Goal: Find specific page/section: Find specific page/section

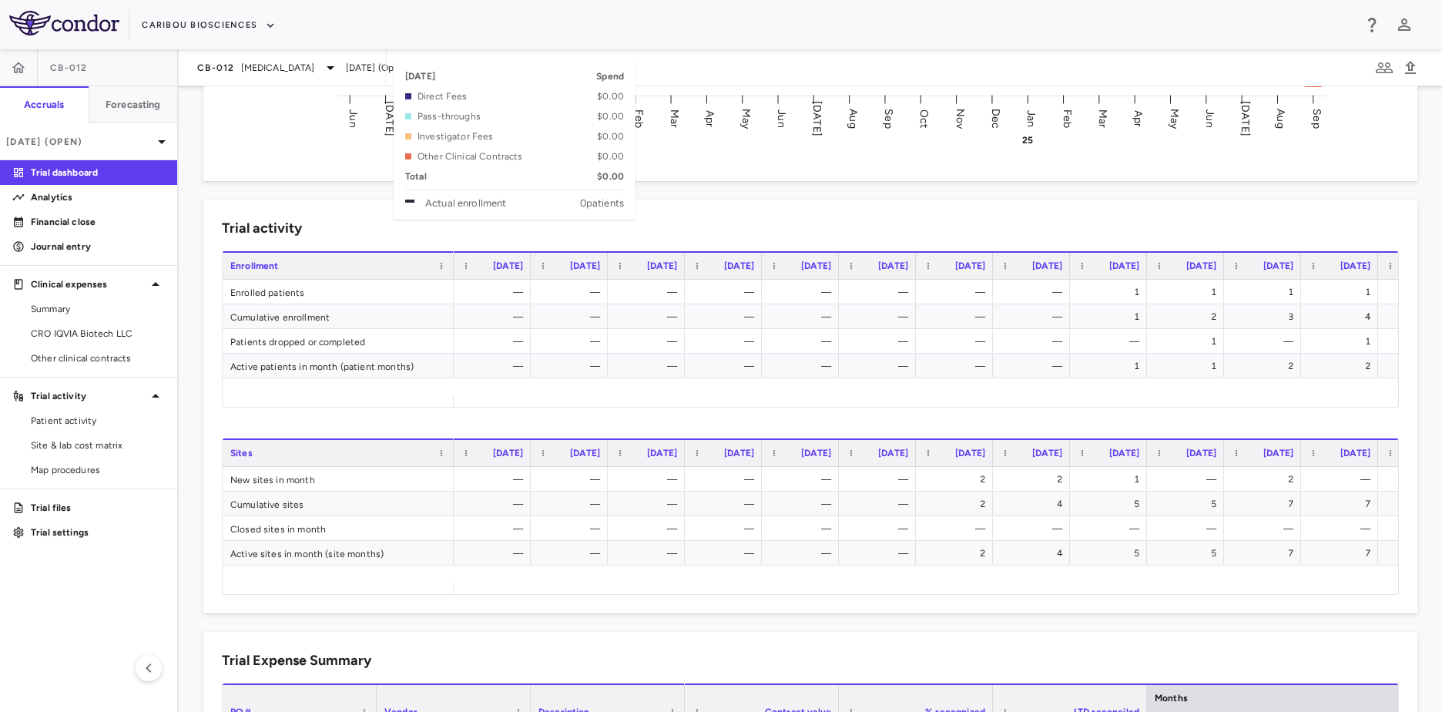
scroll to position [924, 0]
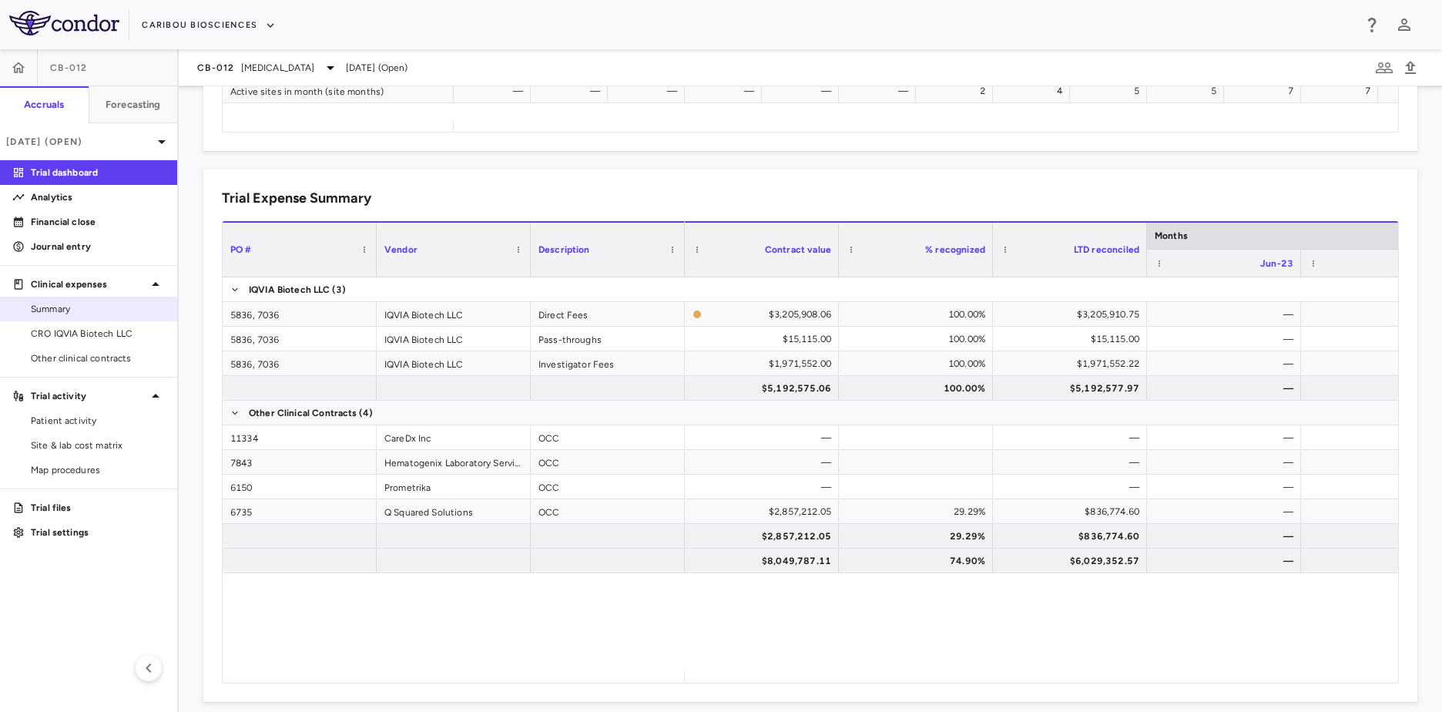
click at [62, 305] on span "Summary" at bounding box center [98, 309] width 134 height 14
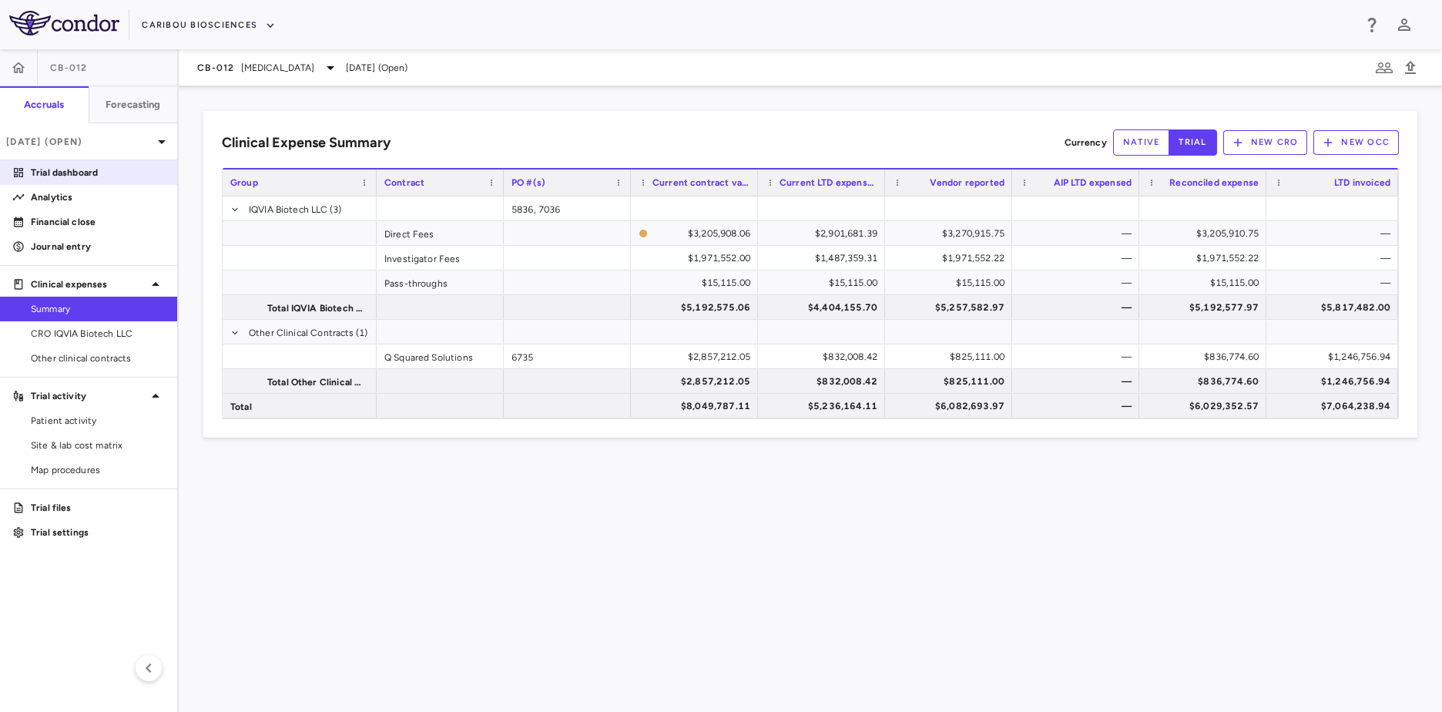
click at [86, 173] on p "Trial dashboard" at bounding box center [98, 173] width 134 height 14
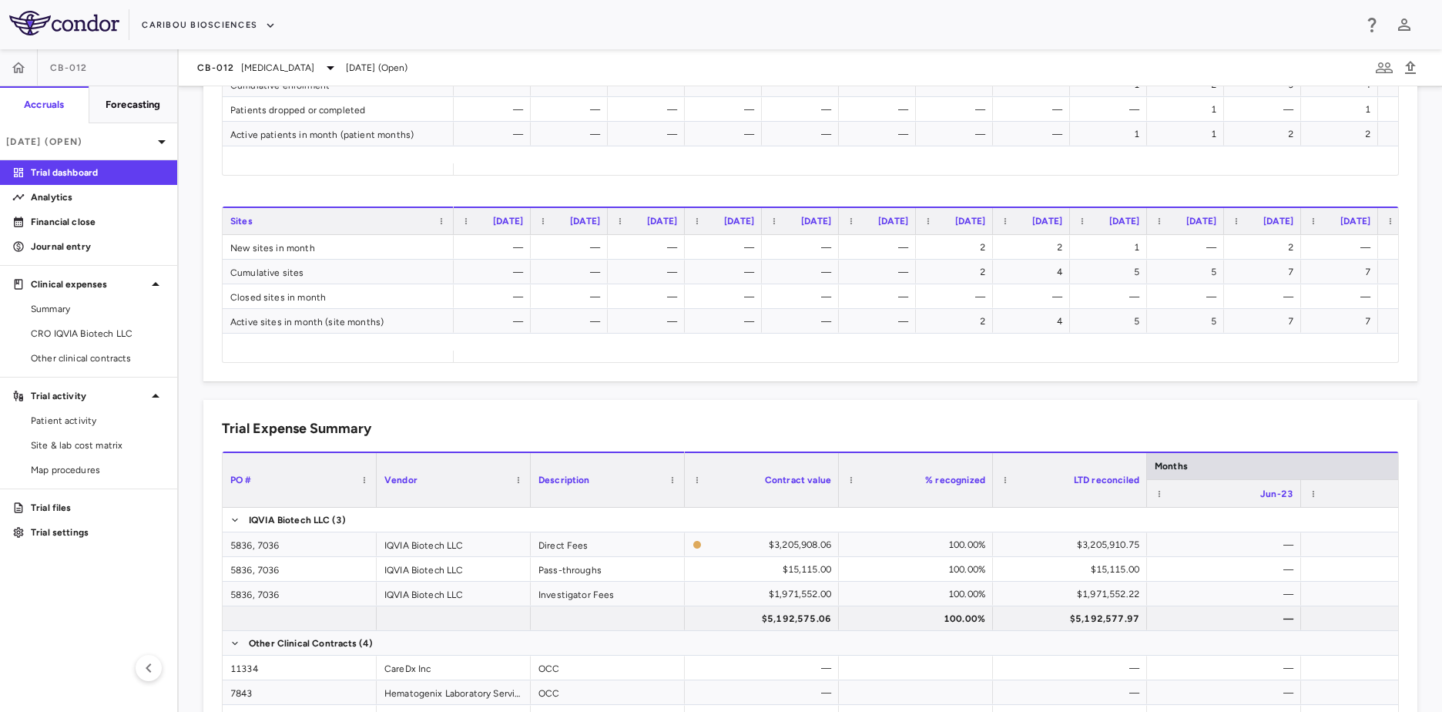
scroll to position [616, 0]
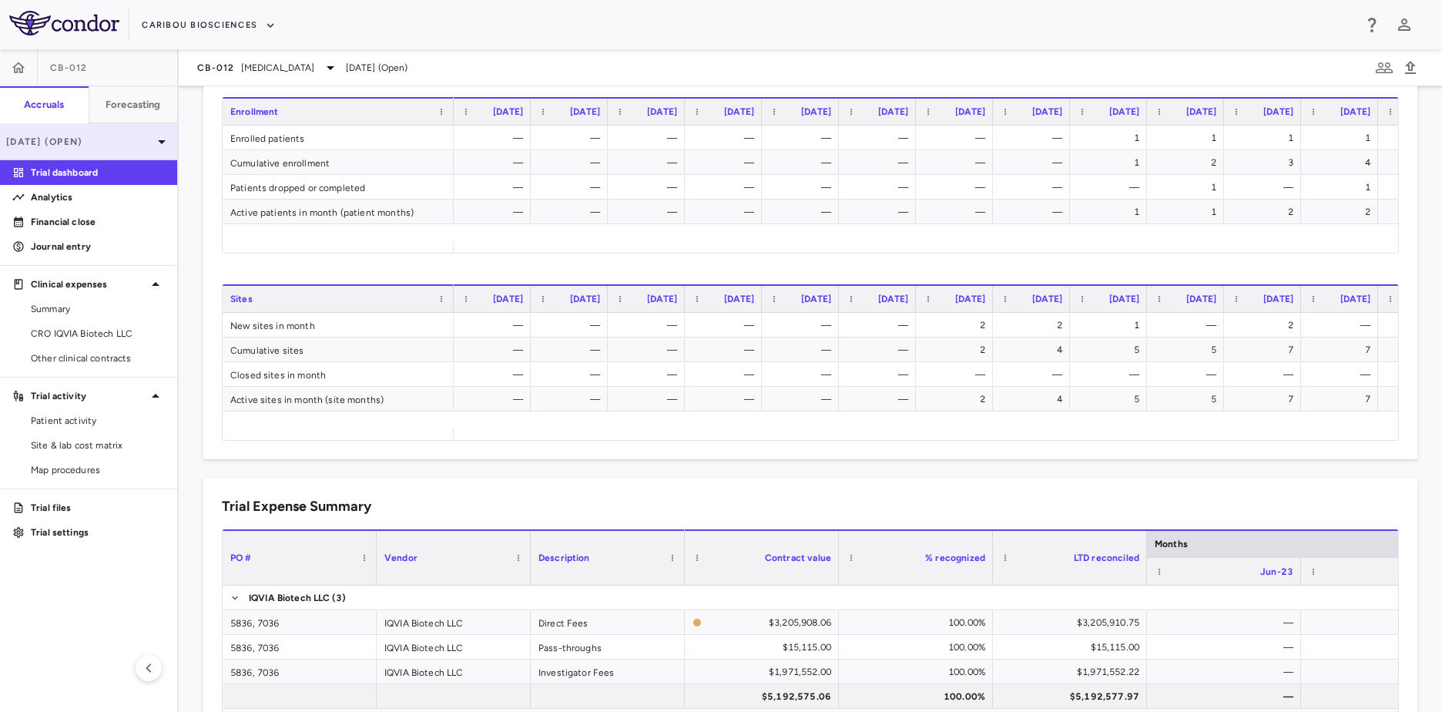
click at [141, 149] on div "Sep 2025 (Open)" at bounding box center [88, 141] width 177 height 37
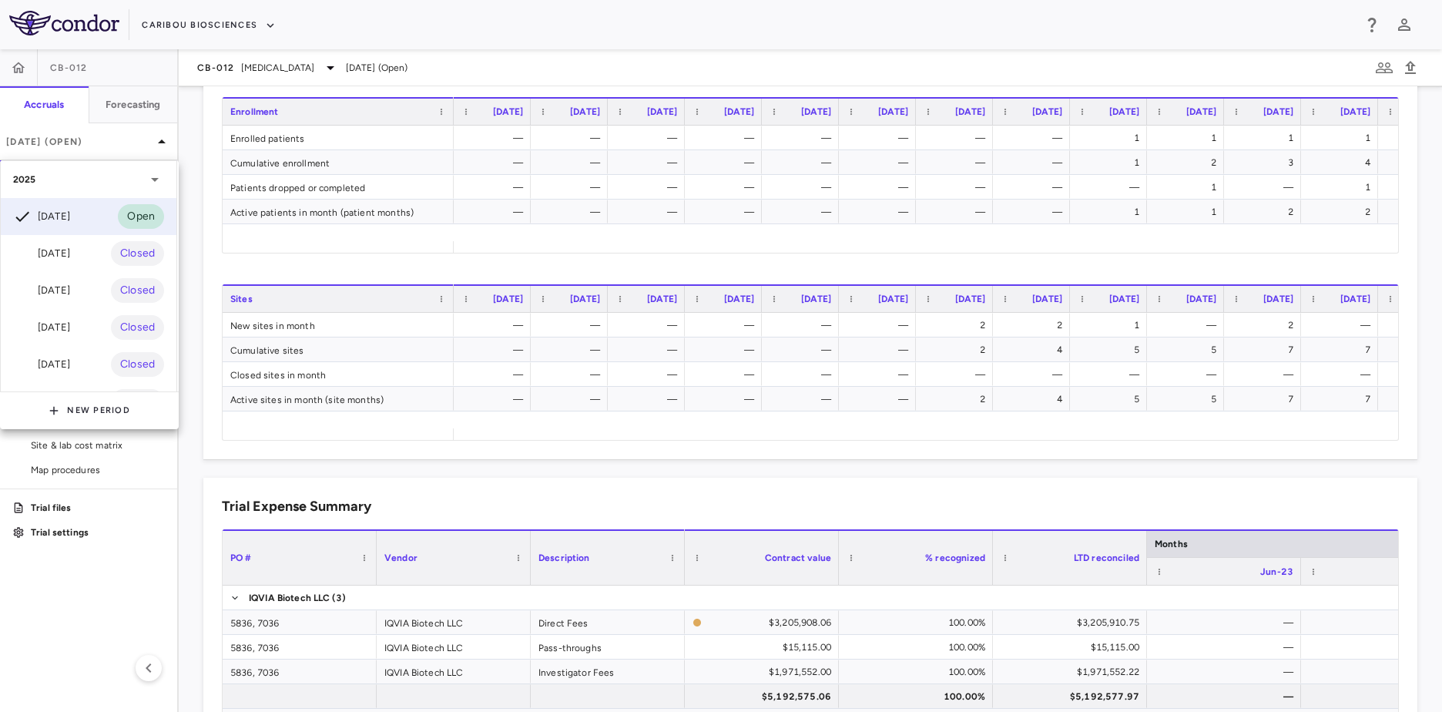
click at [69, 316] on div "Jun 2025 Closed" at bounding box center [89, 327] width 176 height 37
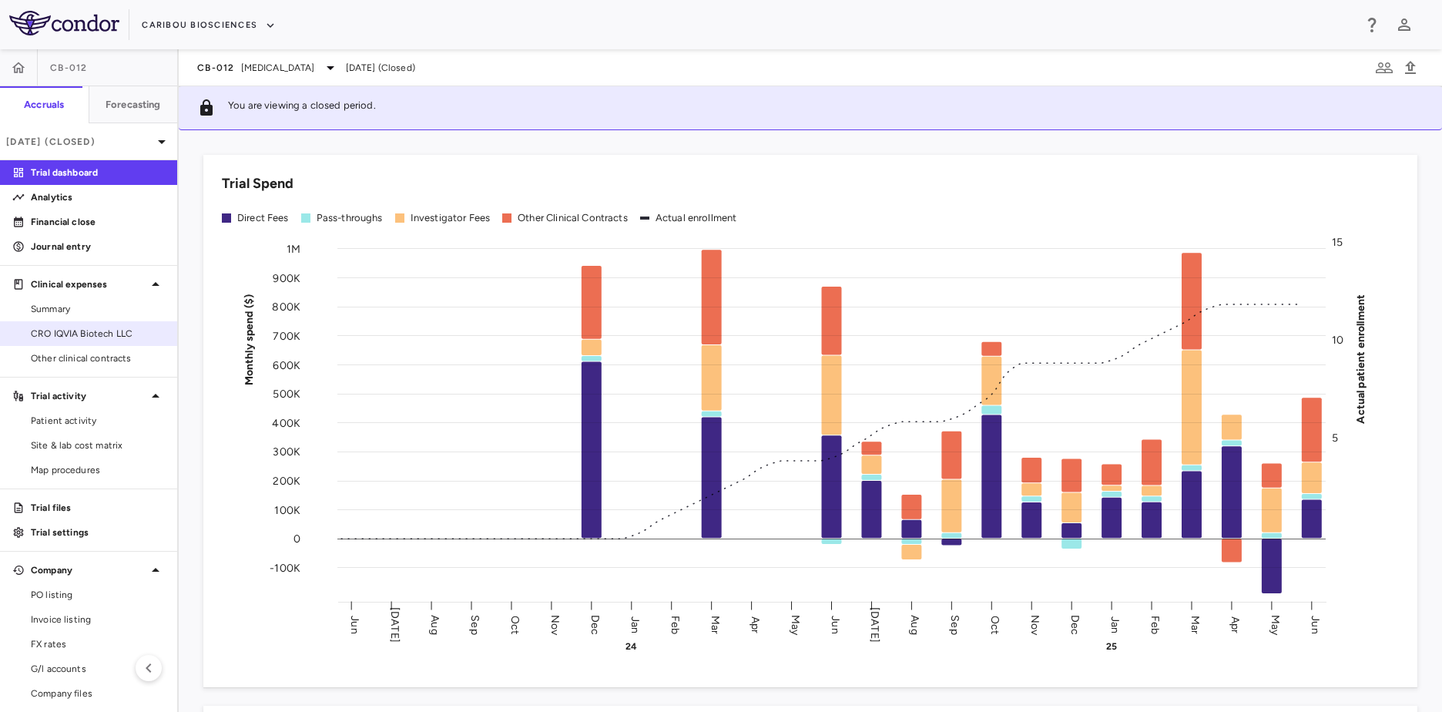
click at [72, 342] on link "CRO IQVIA Biotech LLC" at bounding box center [88, 333] width 177 height 23
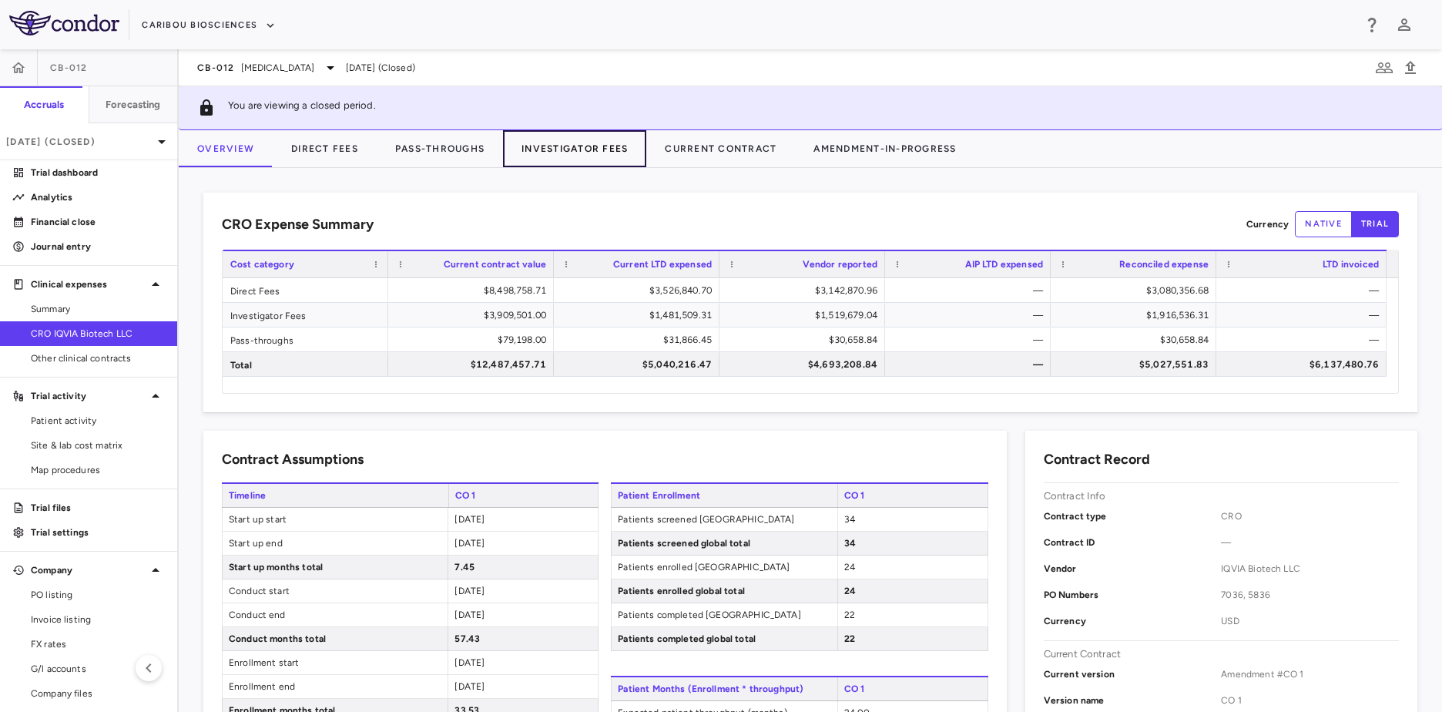
click at [581, 145] on button "Investigator Fees" at bounding box center [574, 148] width 143 height 37
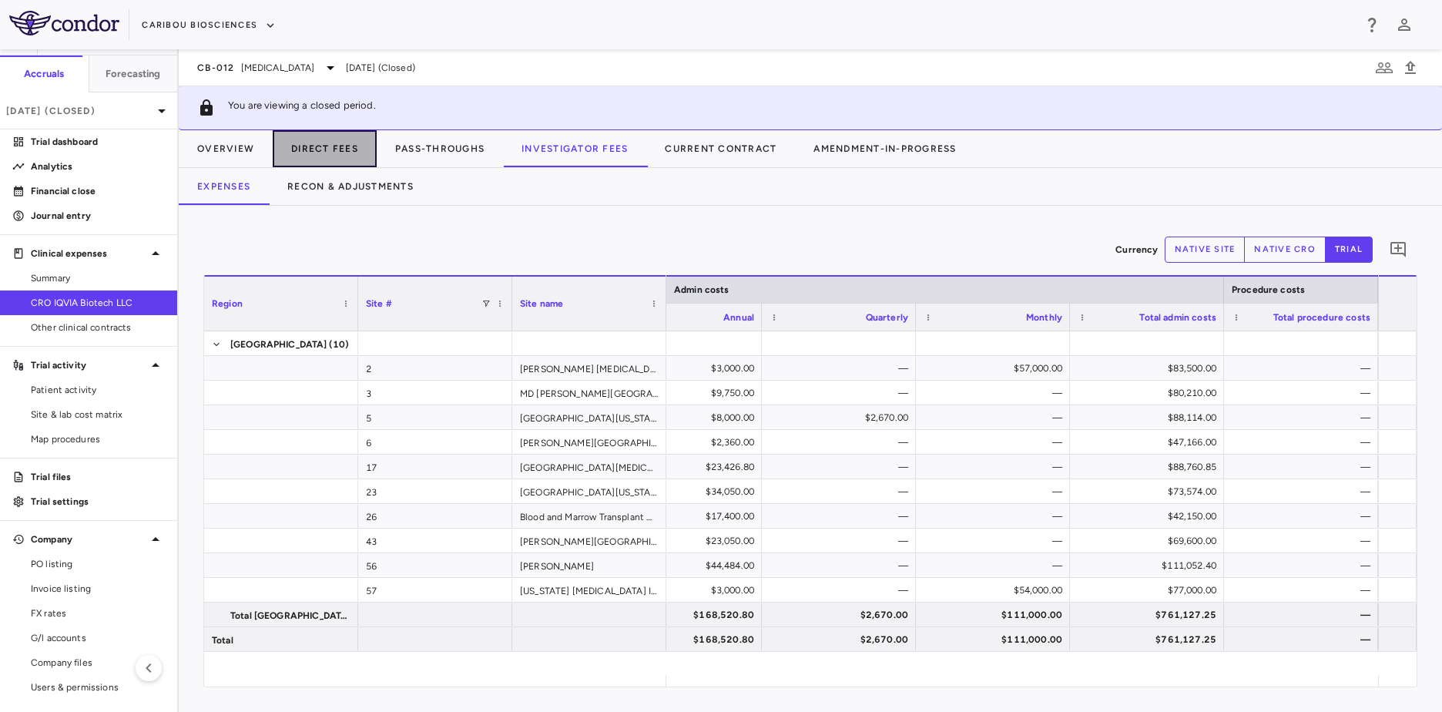
drag, startPoint x: 300, startPoint y: 147, endPoint x: 309, endPoint y: 142, distance: 10.0
click at [303, 145] on button "Direct Fees" at bounding box center [325, 148] width 104 height 37
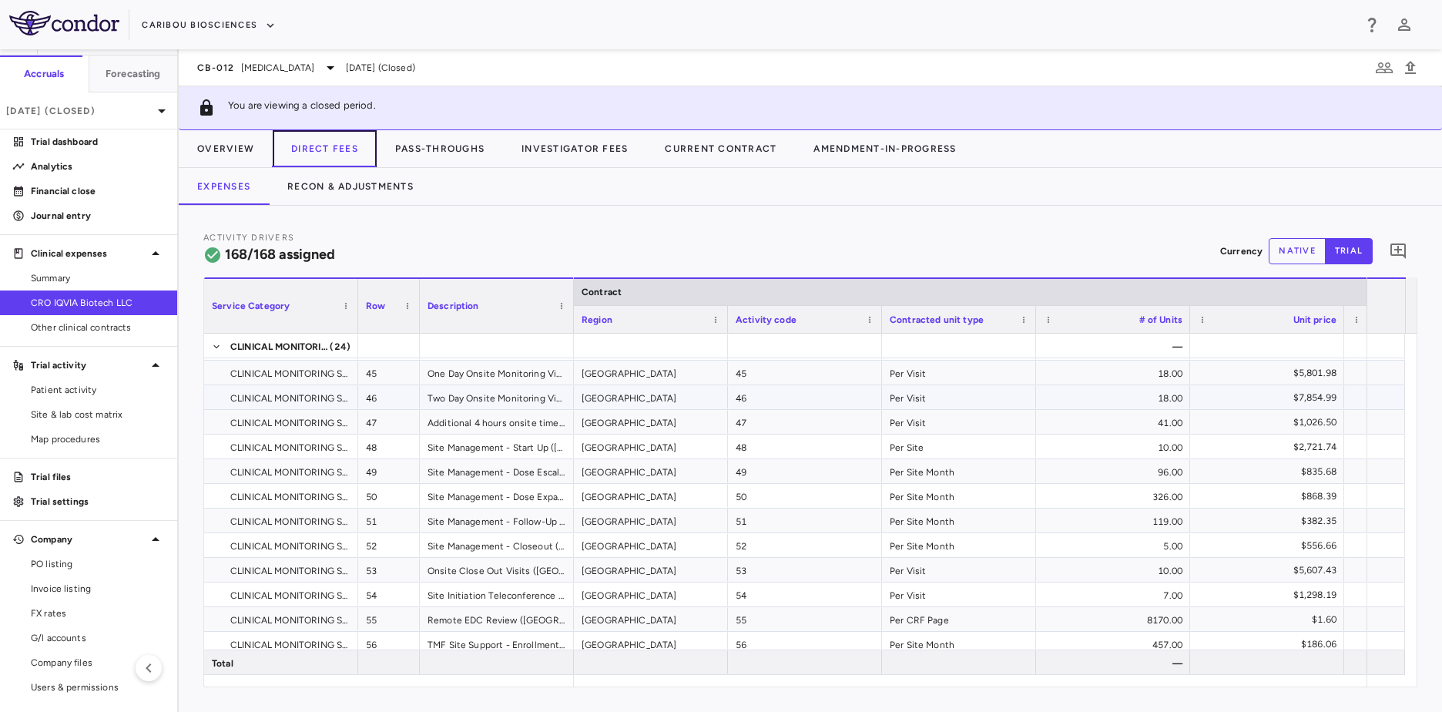
scroll to position [1386, 0]
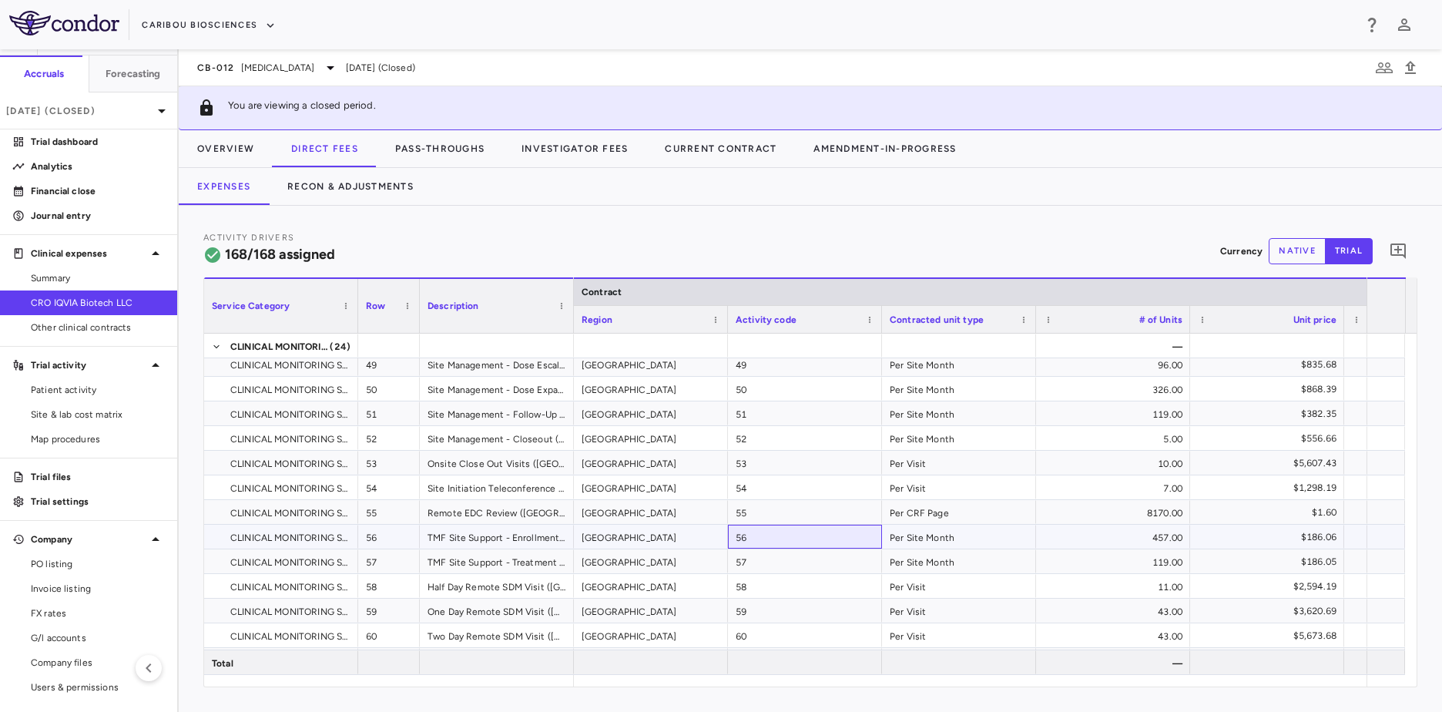
click at [796, 533] on div "56" at bounding box center [805, 536] width 154 height 24
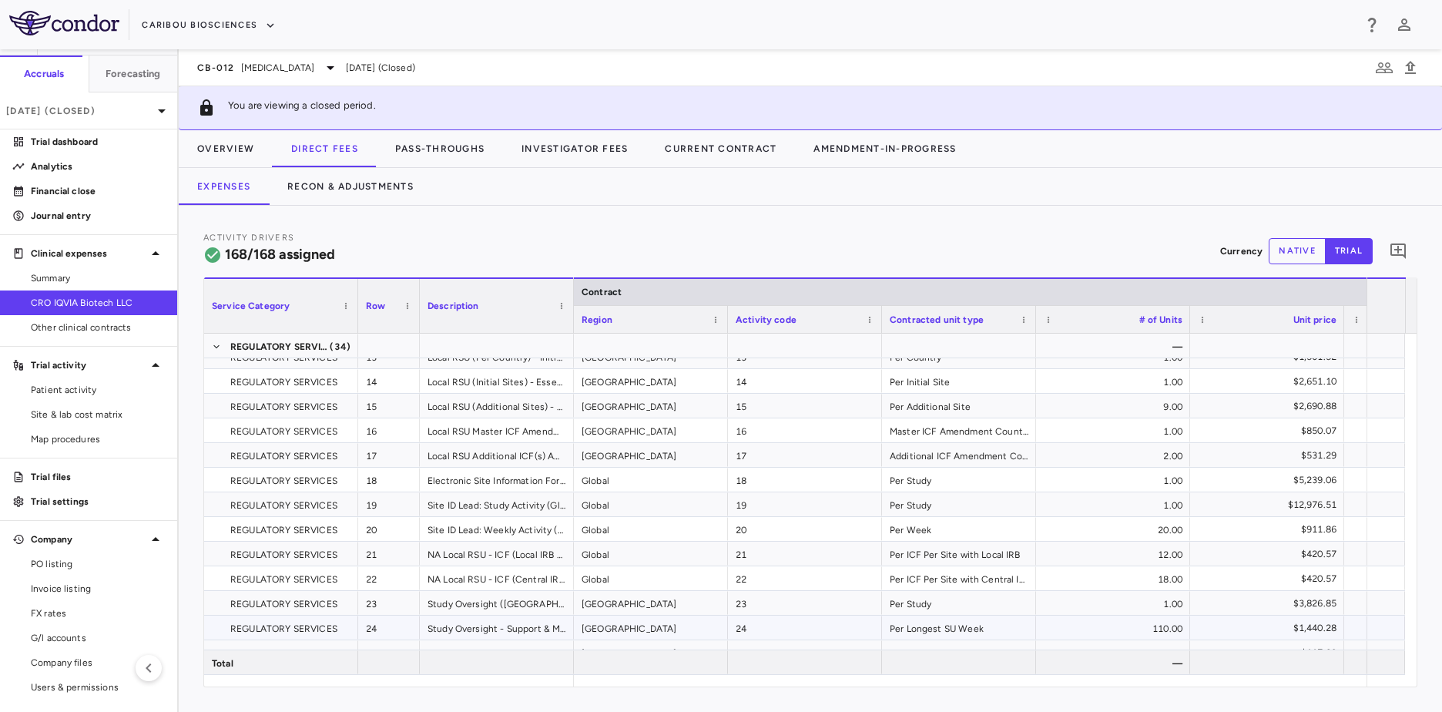
scroll to position [359, 0]
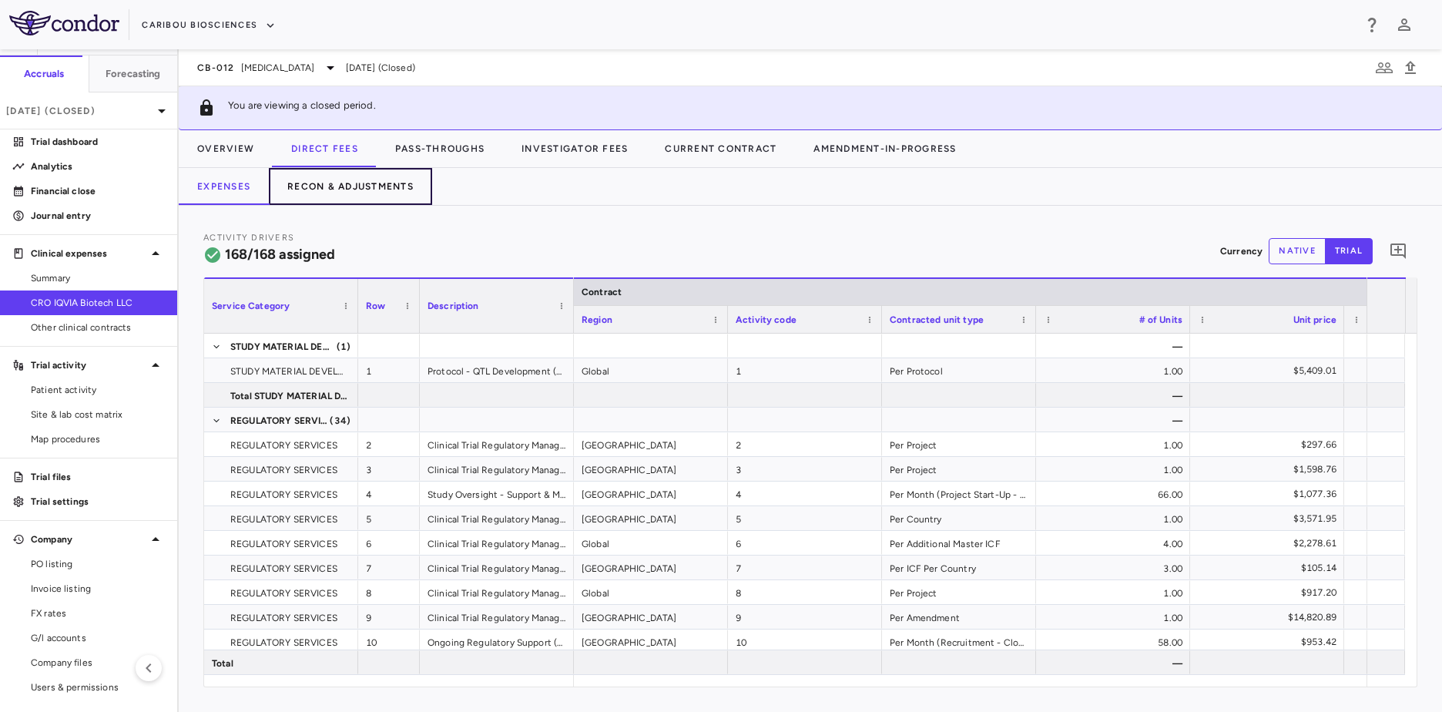
click at [402, 174] on button "Recon & Adjustments" at bounding box center [350, 186] width 163 height 37
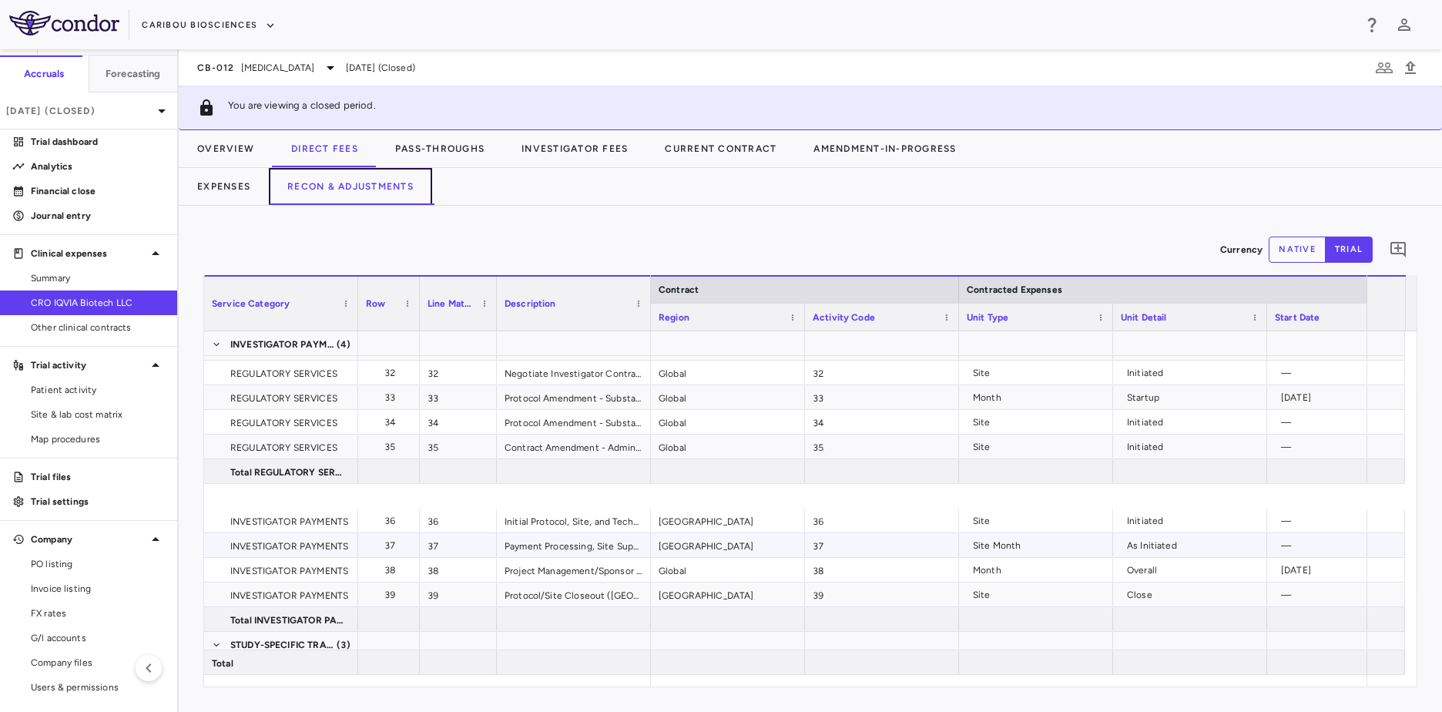
scroll to position [1001, 0]
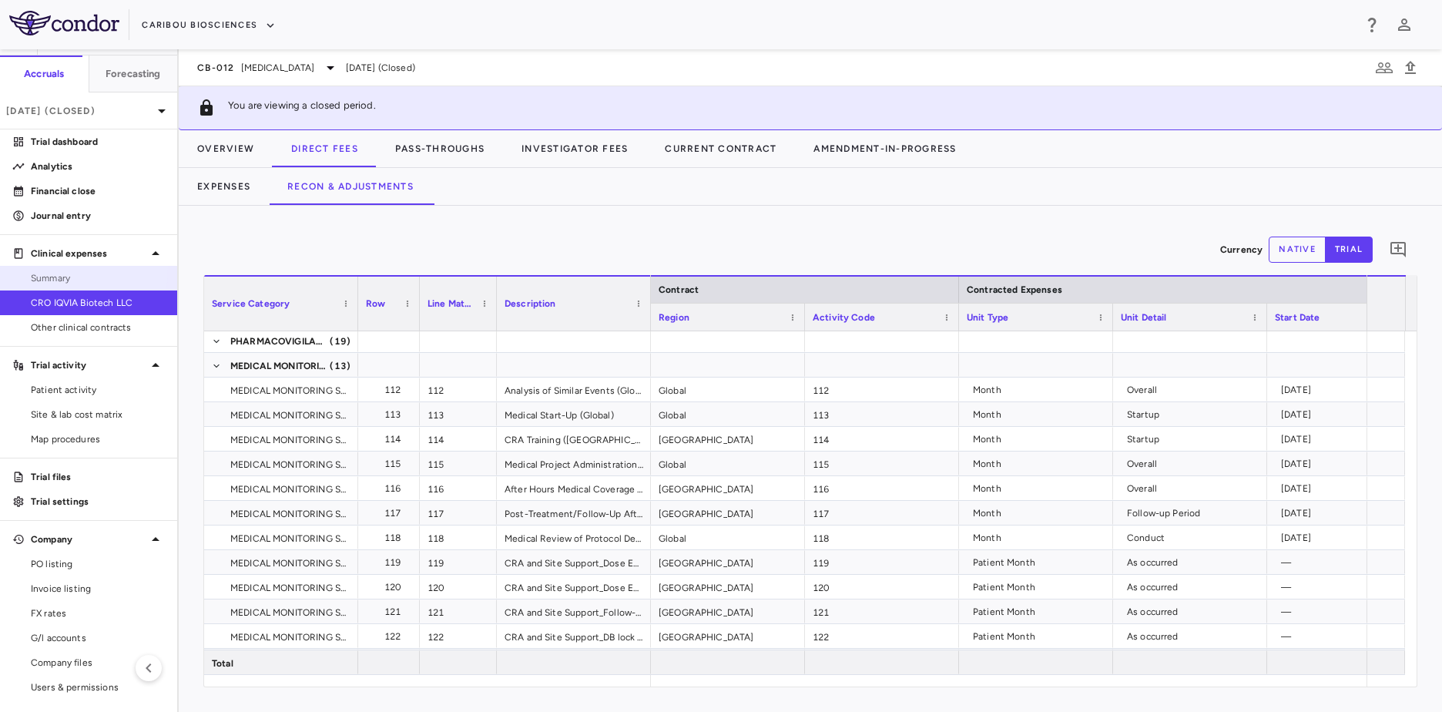
click at [31, 269] on link "Summary" at bounding box center [88, 277] width 177 height 23
